Goal: Complete application form

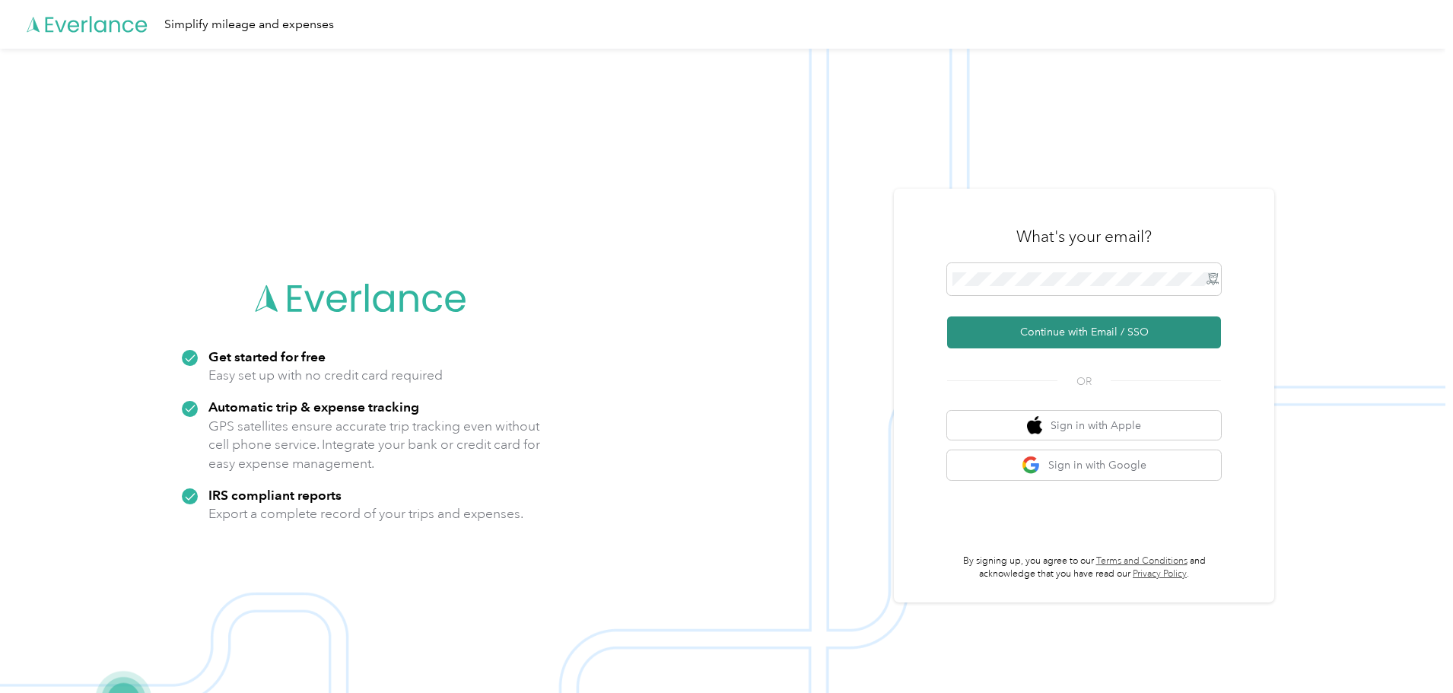
click at [1069, 335] on button "Continue with Email / SSO" at bounding box center [1084, 332] width 274 height 32
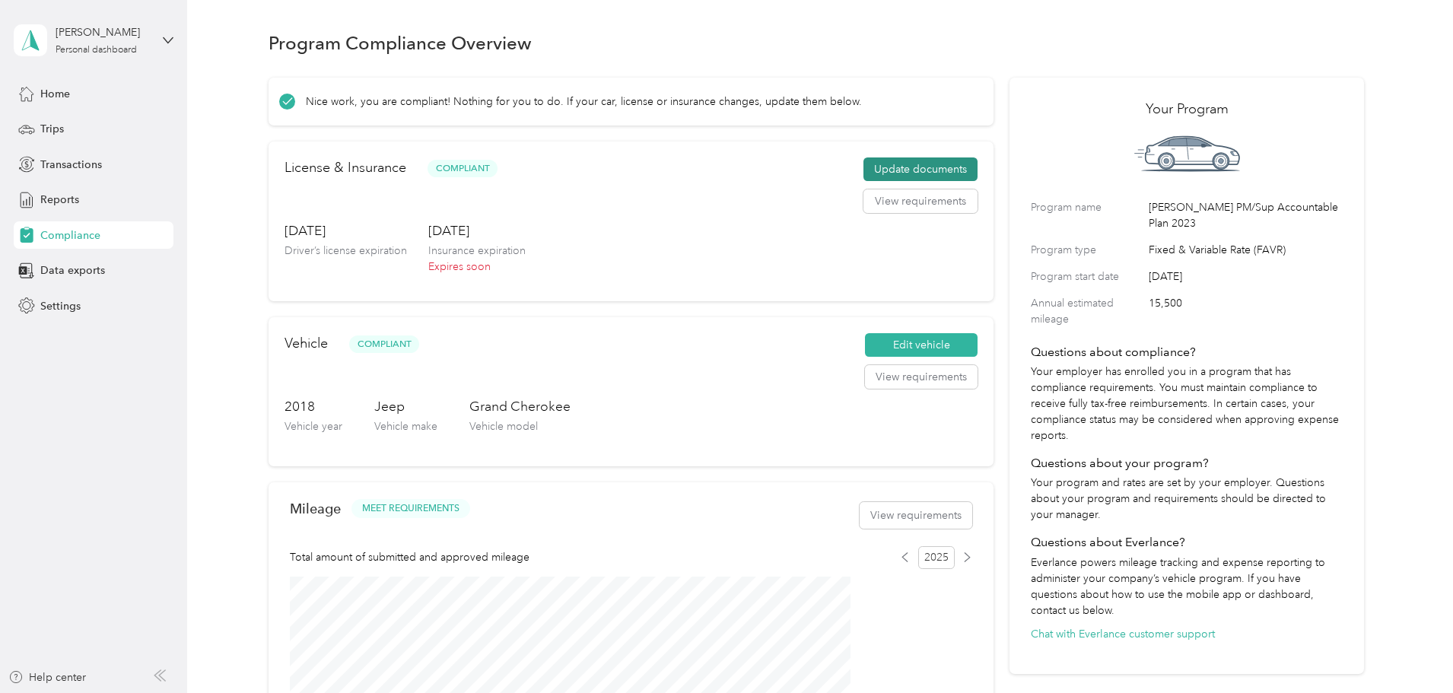
click at [864, 182] on button "Update documents" at bounding box center [921, 169] width 114 height 24
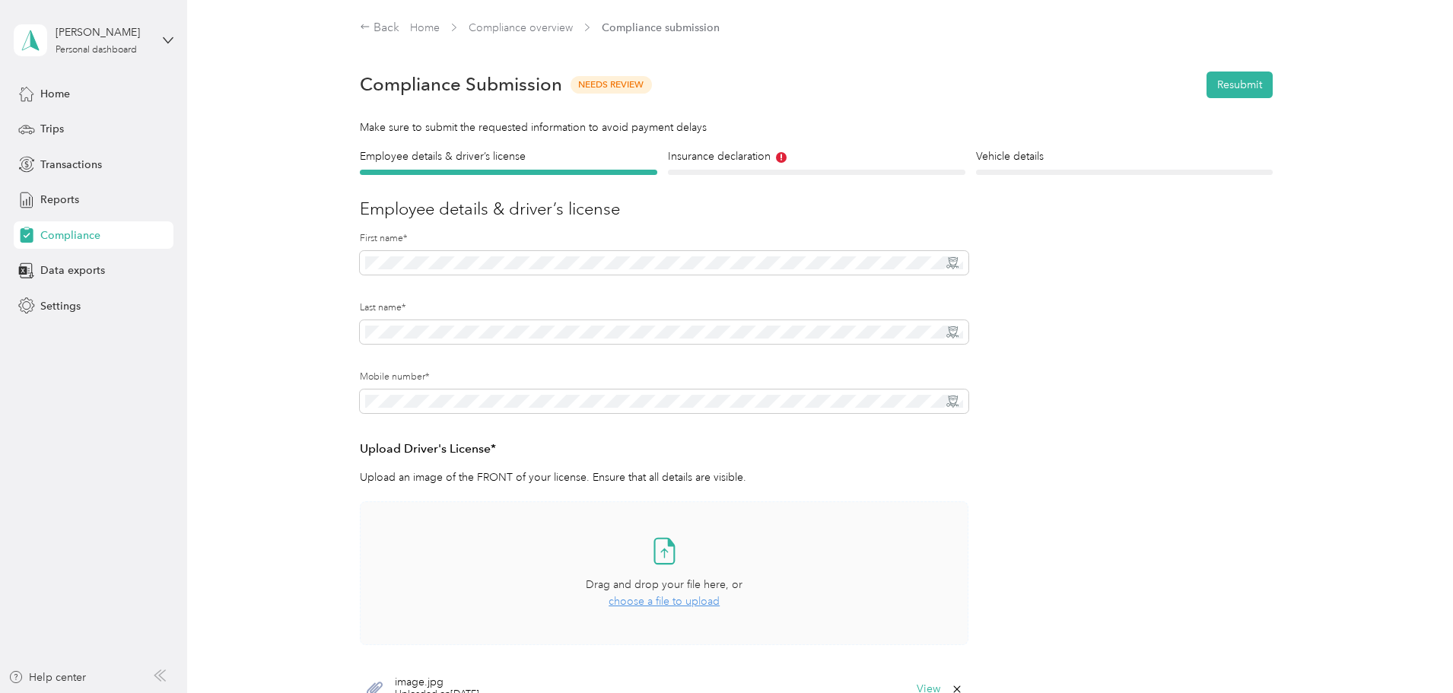
click at [654, 604] on span "choose a file to upload" at bounding box center [664, 601] width 111 height 13
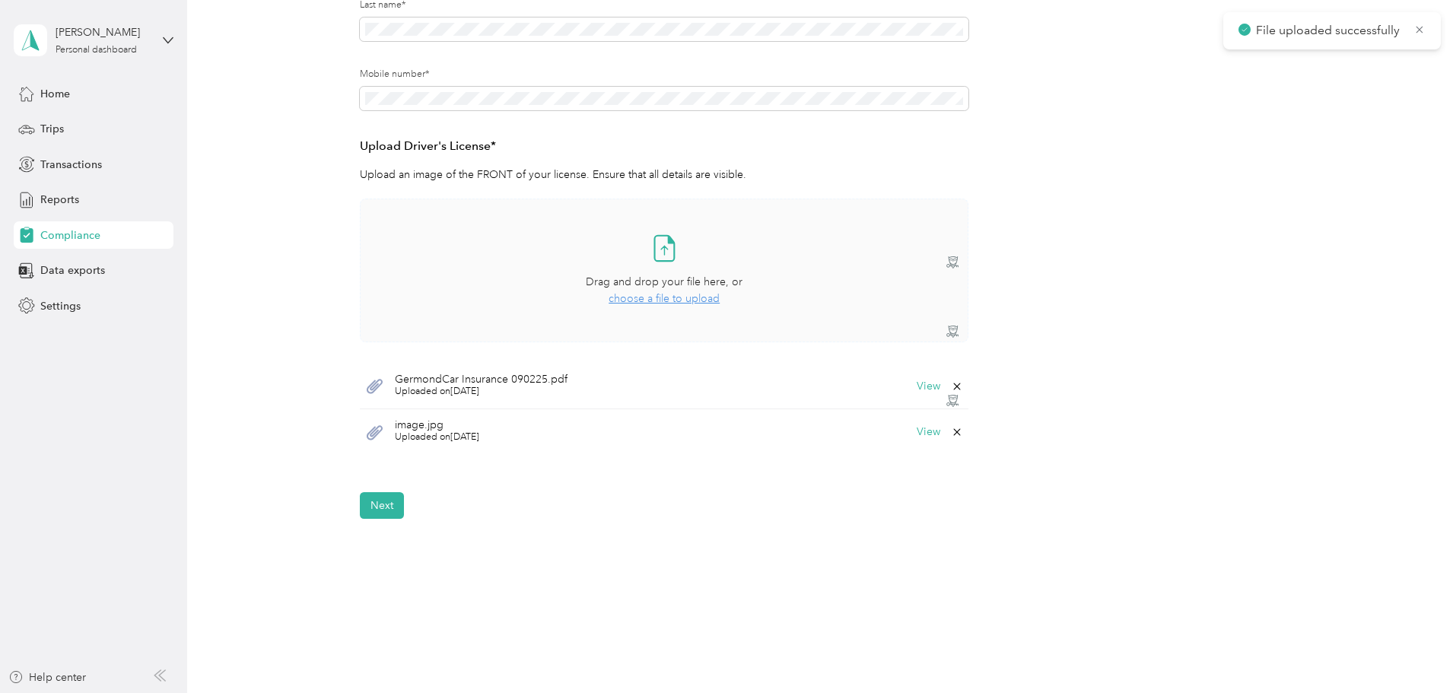
scroll to position [304, 0]
click at [953, 430] on icon at bounding box center [957, 431] width 12 height 12
click at [918, 436] on button "Yes" at bounding box center [917, 441] width 30 height 24
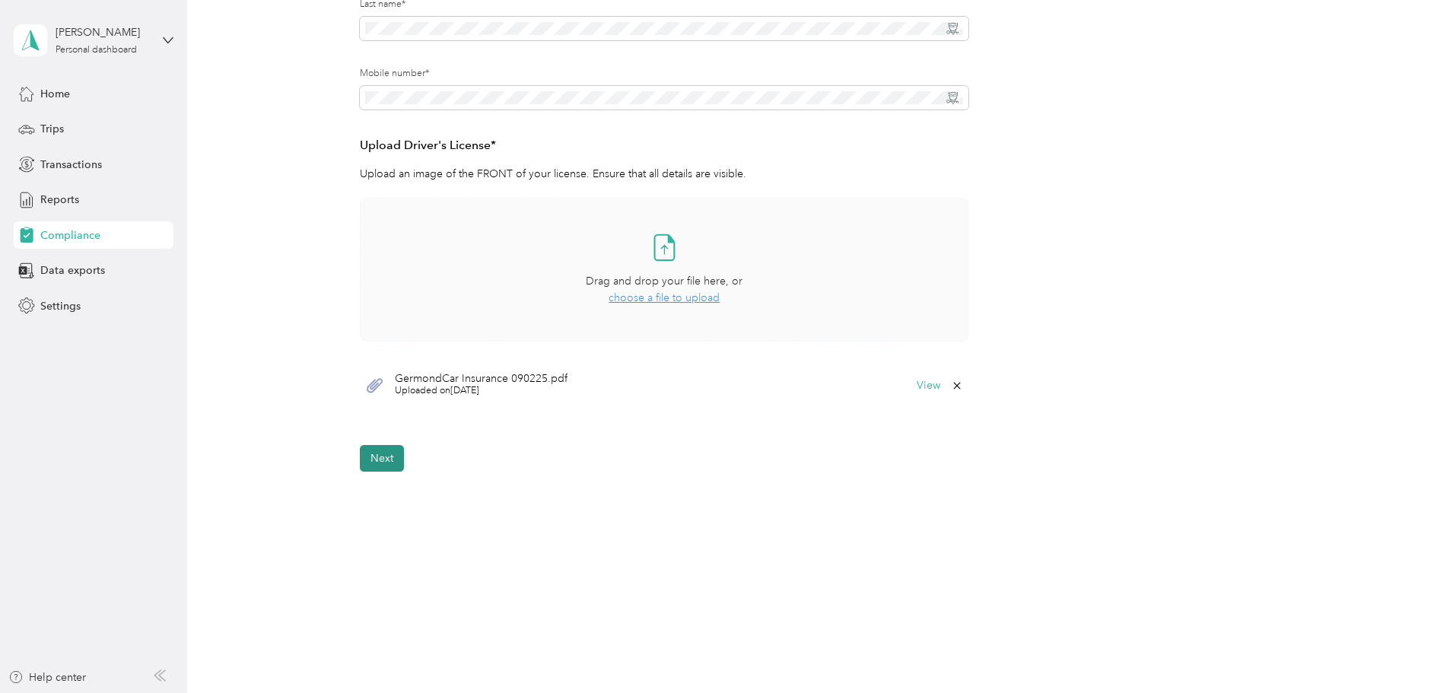
click at [363, 458] on button "Next" at bounding box center [382, 458] width 44 height 27
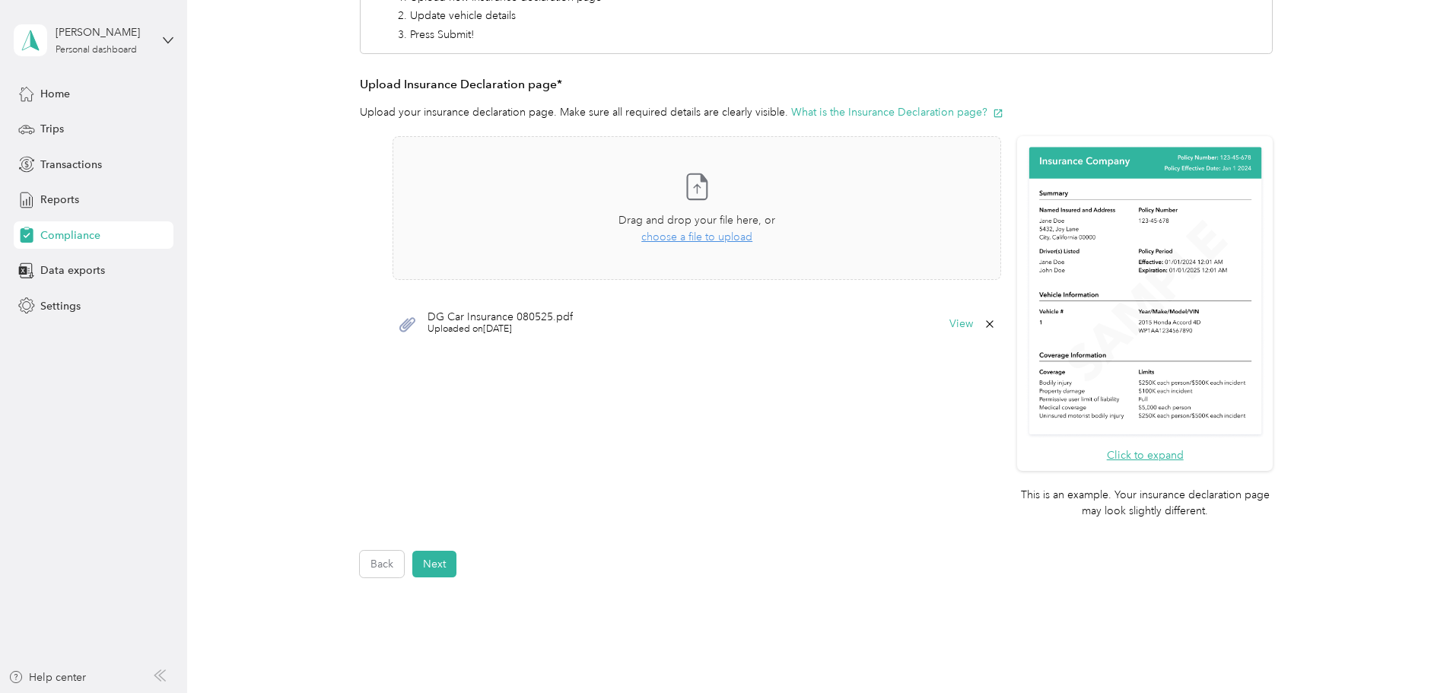
scroll to position [434, 0]
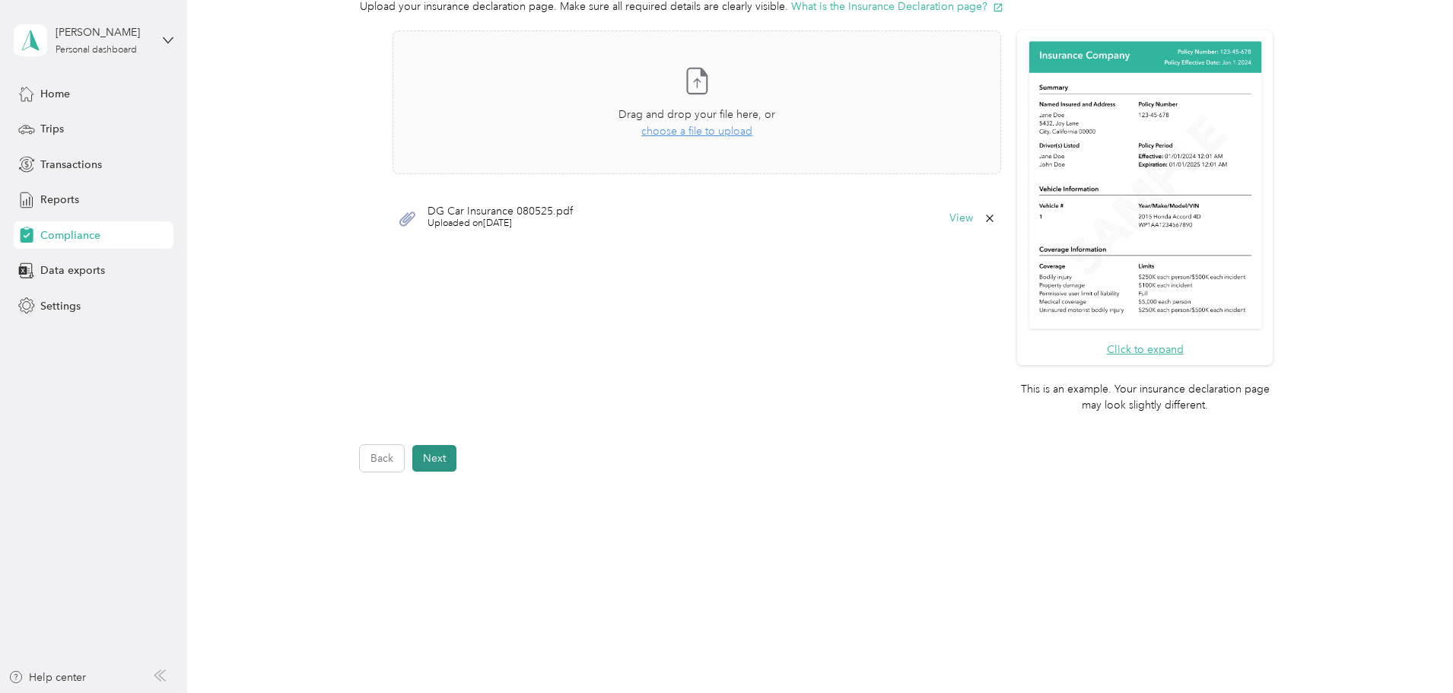
click at [443, 456] on button "Next" at bounding box center [434, 458] width 44 height 27
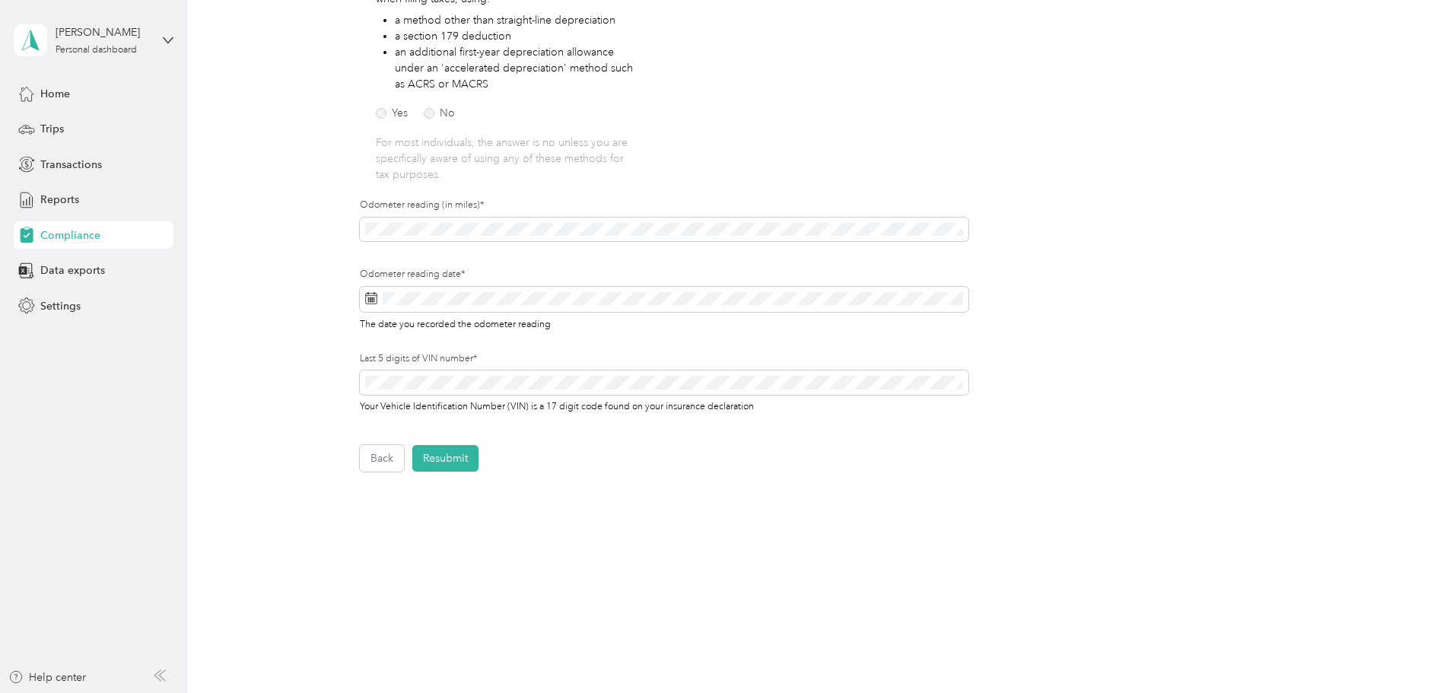
scroll to position [310, 0]
click at [501, 386] on icon at bounding box center [506, 386] width 15 height 15
click at [435, 434] on div "2" at bounding box center [435, 439] width 20 height 19
click at [658, 494] on div "Back Home Compliance overview Compliance submission Compliance Submission Needs…" at bounding box center [816, 154] width 1258 height 929
click at [446, 460] on button "Resubmit" at bounding box center [445, 458] width 66 height 27
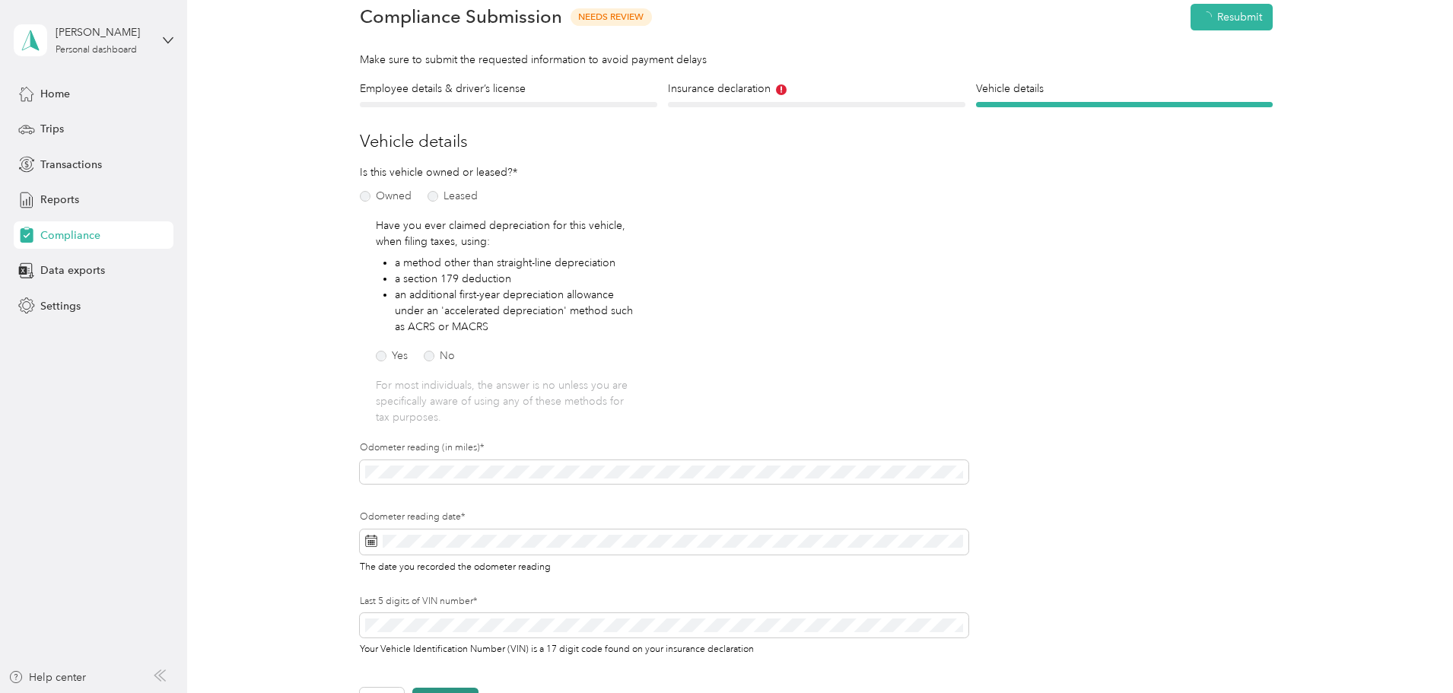
scroll to position [19, 0]
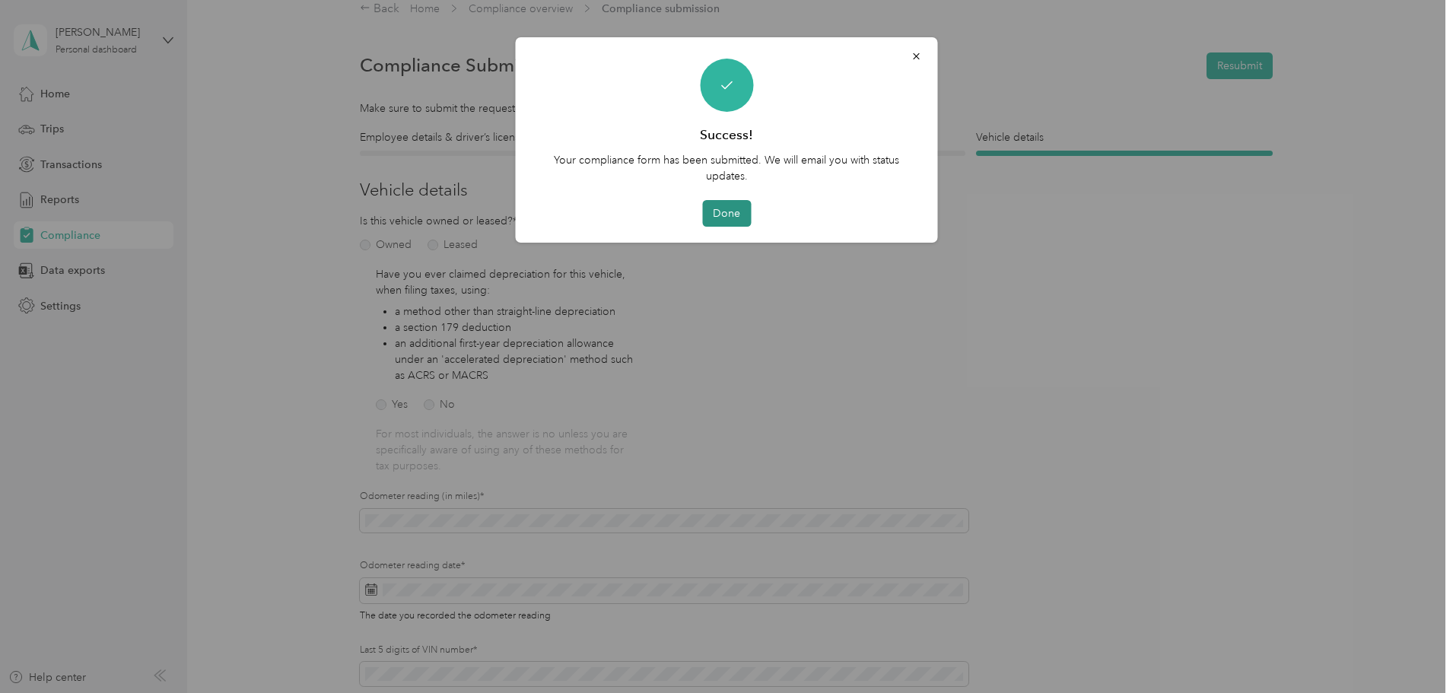
click at [720, 217] on button "Done" at bounding box center [726, 213] width 49 height 27
